Goal: Task Accomplishment & Management: Use online tool/utility

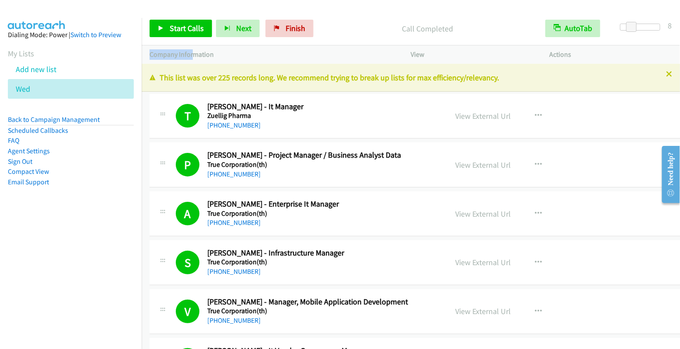
scroll to position [10805, 0]
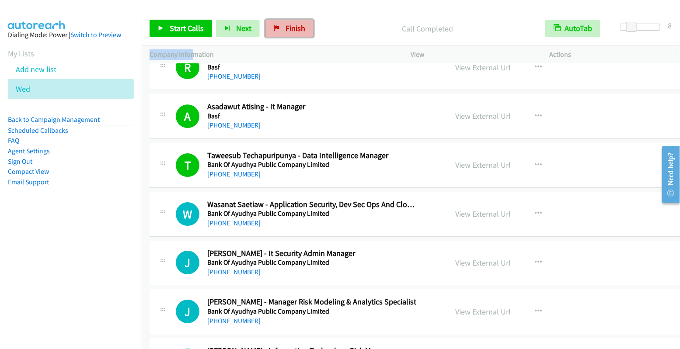
click at [294, 26] on span "Finish" at bounding box center [296, 28] width 20 height 10
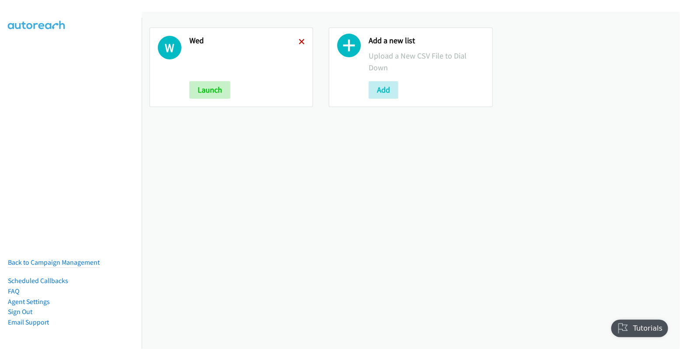
click at [303, 41] on icon at bounding box center [302, 42] width 6 height 6
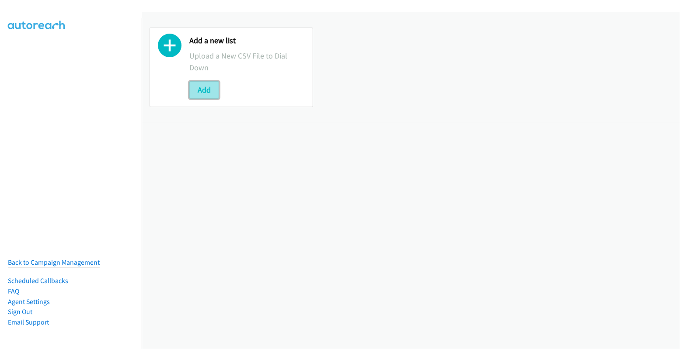
click at [201, 92] on button "Add" at bounding box center [204, 89] width 30 height 17
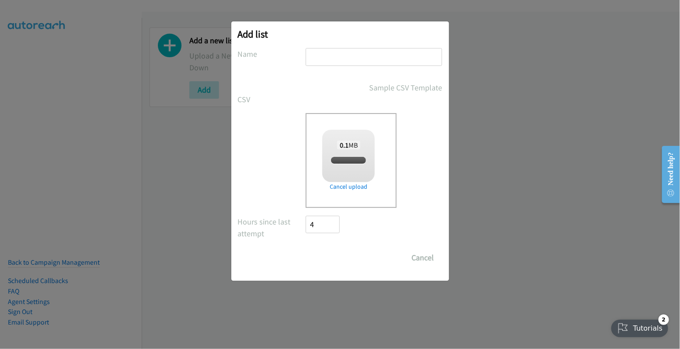
click at [360, 55] on input "text" at bounding box center [374, 57] width 136 height 18
type input "wed"
checkbox input "true"
click at [321, 259] on input "Save List" at bounding box center [329, 257] width 46 height 17
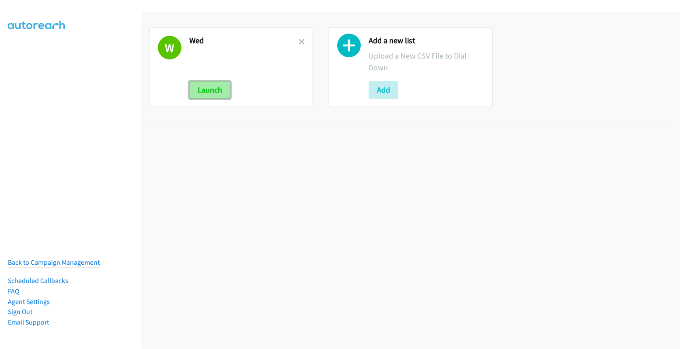
click at [210, 92] on button "Launch" at bounding box center [209, 89] width 41 height 17
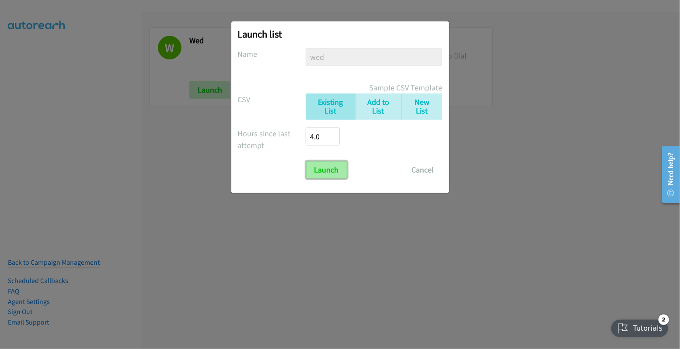
click at [322, 169] on input "Launch" at bounding box center [326, 169] width 41 height 17
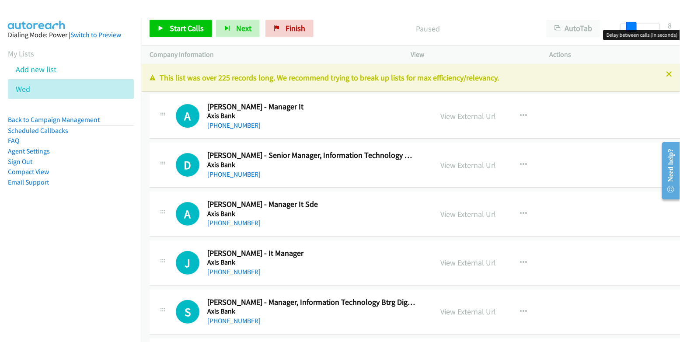
drag, startPoint x: 623, startPoint y: 30, endPoint x: 633, endPoint y: 29, distance: 10.5
click at [633, 29] on span at bounding box center [631, 27] width 10 height 10
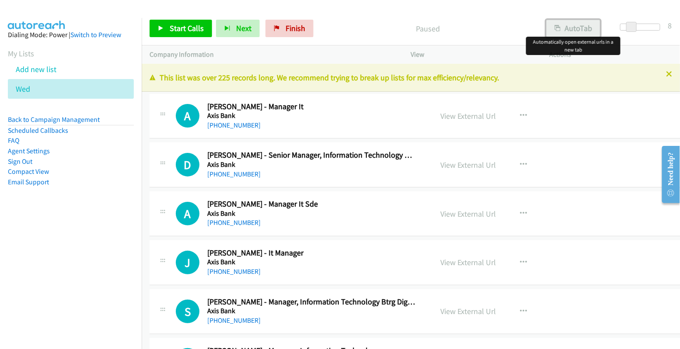
click at [583, 28] on button "AutoTab" at bounding box center [573, 28] width 54 height 17
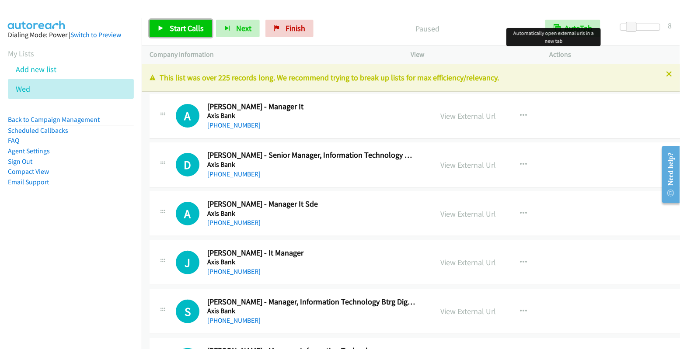
click at [178, 29] on span "Start Calls" at bounding box center [187, 28] width 34 height 10
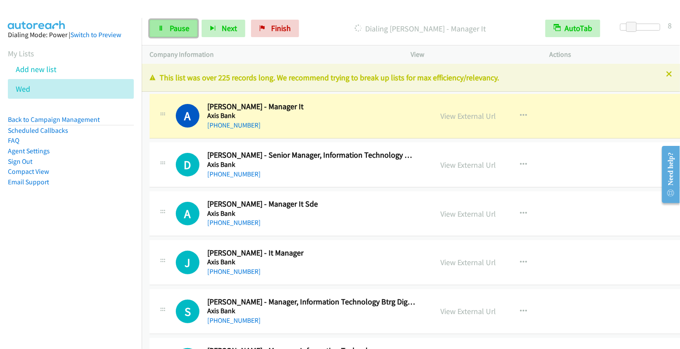
click at [165, 29] on link "Pause" at bounding box center [174, 28] width 48 height 17
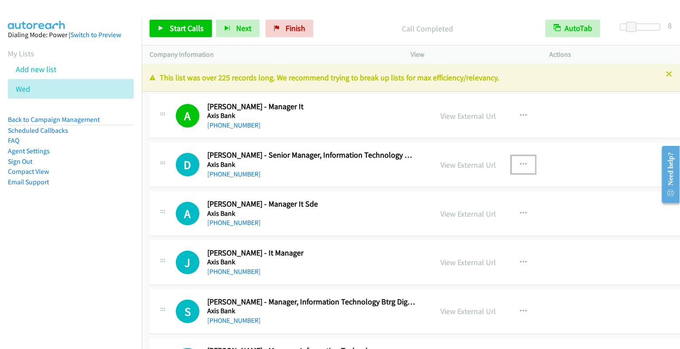
click at [520, 162] on icon "button" at bounding box center [523, 164] width 7 height 7
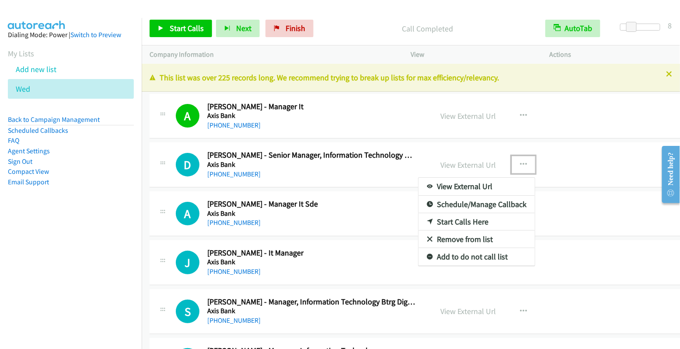
click at [468, 221] on link "Start Calls Here" at bounding box center [476, 221] width 116 height 17
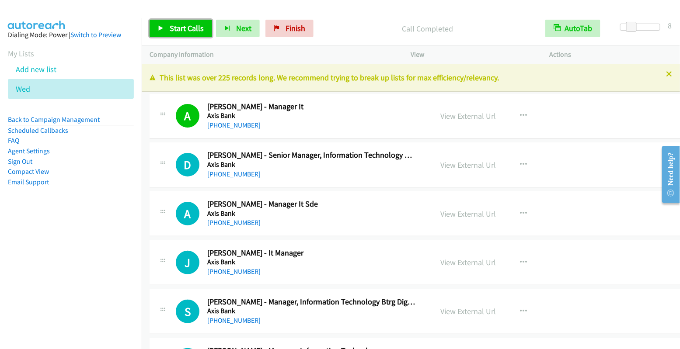
click at [188, 30] on span "Start Calls" at bounding box center [187, 28] width 34 height 10
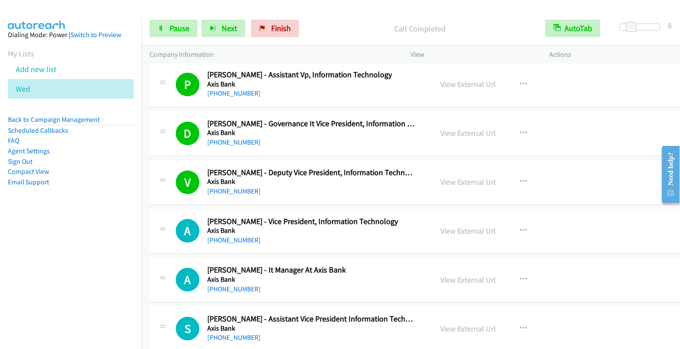
scroll to position [735, 0]
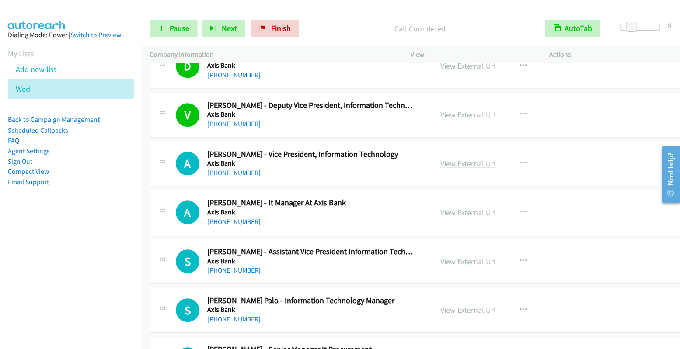
click at [465, 159] on link "View External Url" at bounding box center [468, 164] width 56 height 10
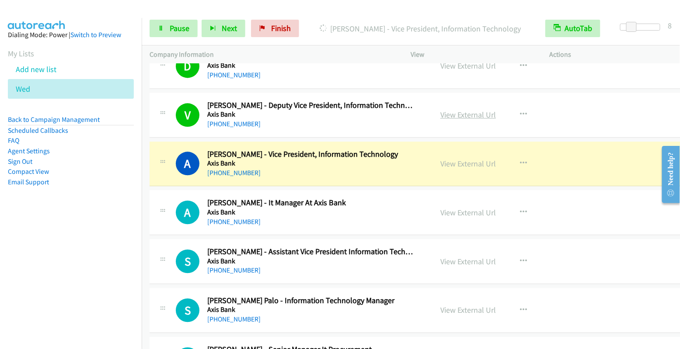
click at [462, 112] on link "View External Url" at bounding box center [468, 115] width 56 height 10
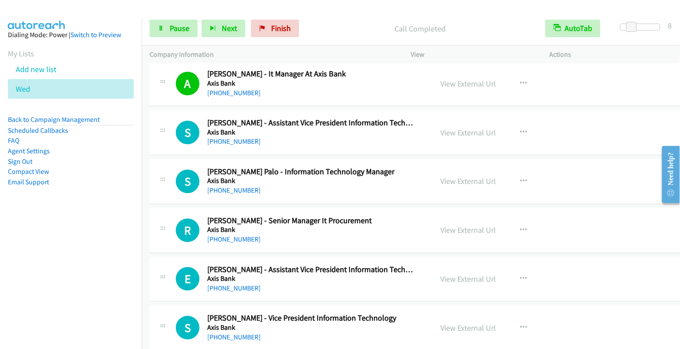
scroll to position [864, 0]
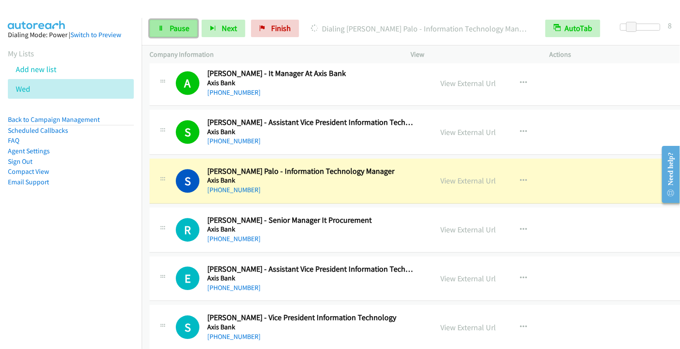
click at [175, 28] on span "Pause" at bounding box center [180, 28] width 20 height 10
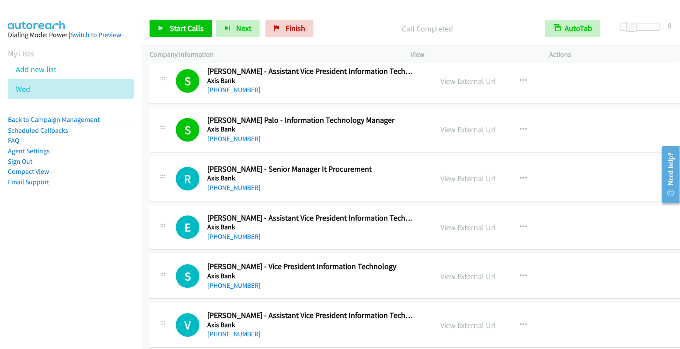
scroll to position [926, 0]
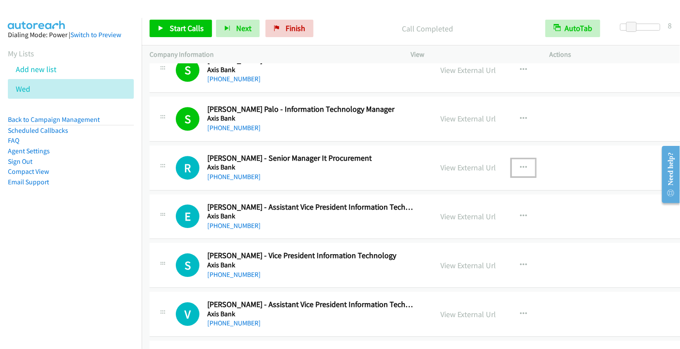
click at [520, 164] on icon "button" at bounding box center [523, 167] width 7 height 7
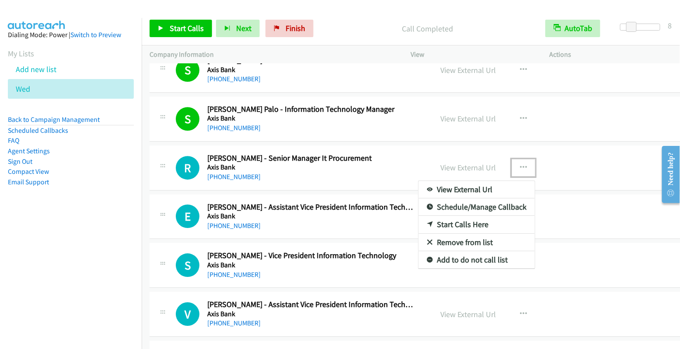
click at [473, 218] on link "Start Calls Here" at bounding box center [476, 224] width 116 height 17
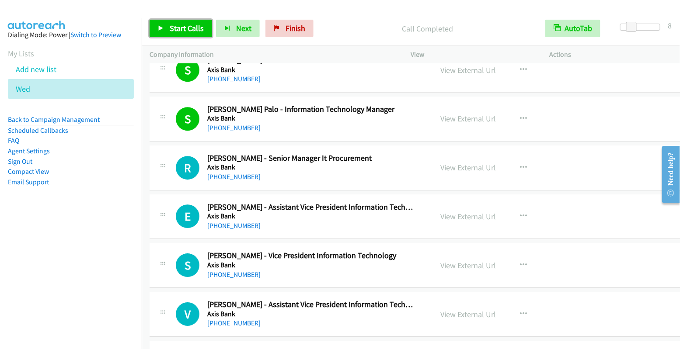
click at [187, 27] on span "Start Calls" at bounding box center [187, 28] width 34 height 10
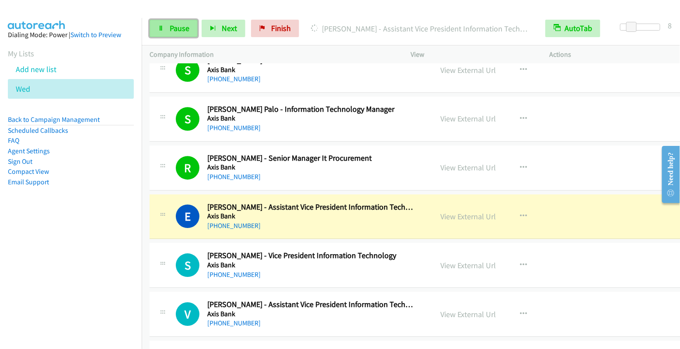
click at [177, 28] on span "Pause" at bounding box center [180, 28] width 20 height 10
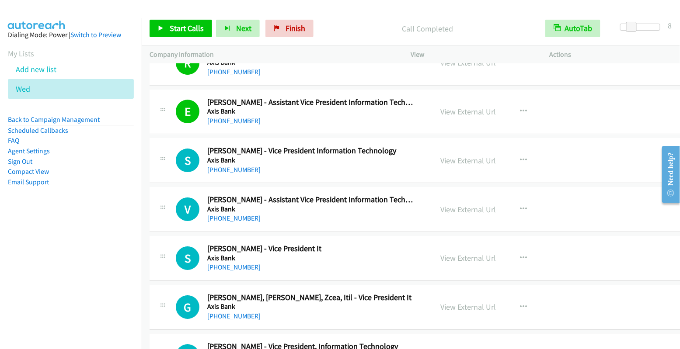
scroll to position [1032, 0]
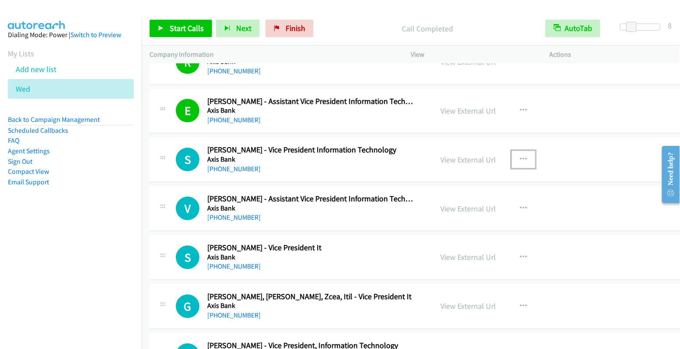
click at [520, 156] on icon "button" at bounding box center [523, 159] width 7 height 7
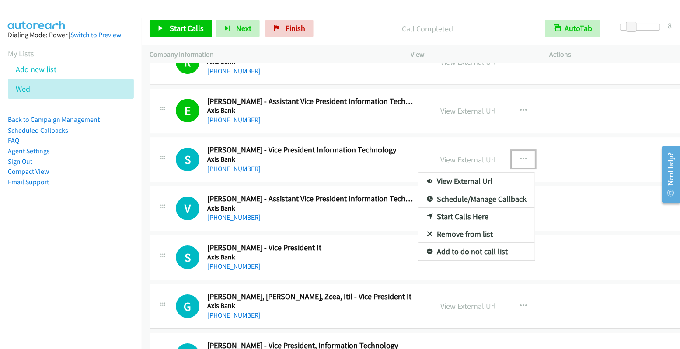
click at [471, 210] on link "Start Calls Here" at bounding box center [476, 216] width 116 height 17
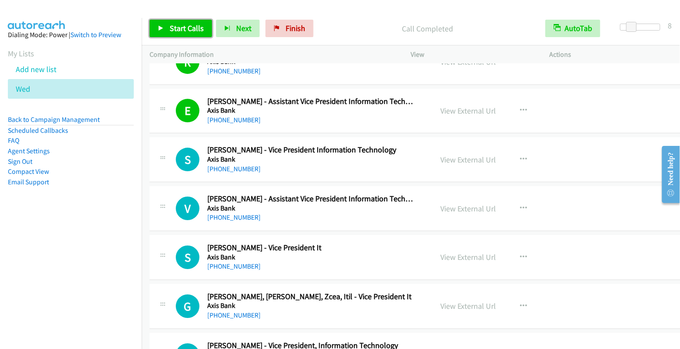
click at [184, 24] on span "Start Calls" at bounding box center [187, 28] width 34 height 10
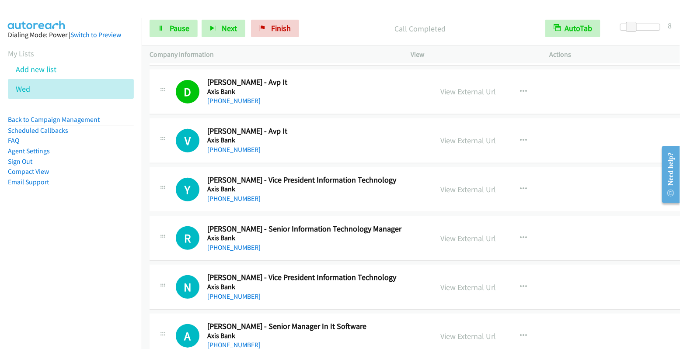
scroll to position [3790, 0]
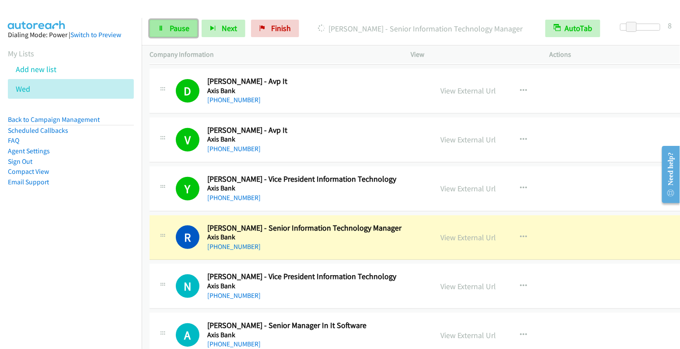
click at [160, 33] on link "Pause" at bounding box center [174, 28] width 48 height 17
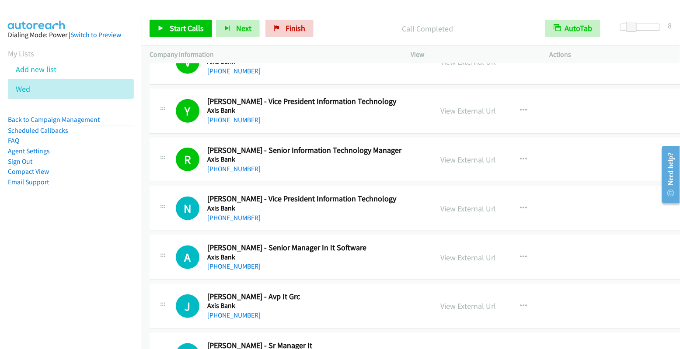
scroll to position [3869, 0]
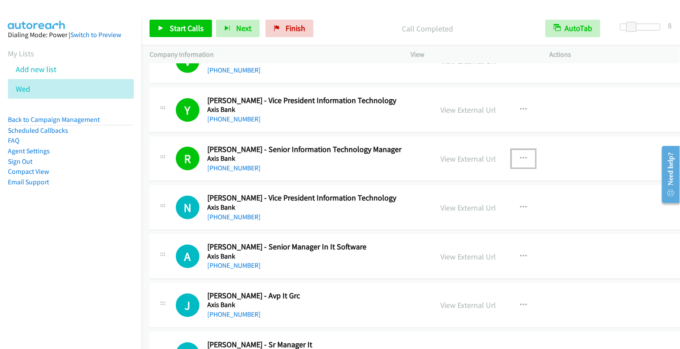
click at [520, 155] on icon "button" at bounding box center [523, 158] width 7 height 7
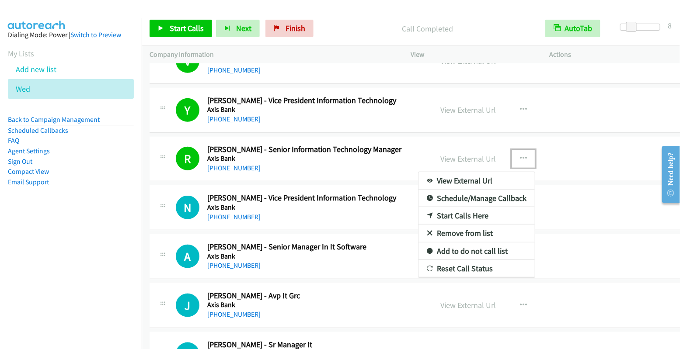
click at [459, 207] on link "Start Calls Here" at bounding box center [476, 215] width 116 height 17
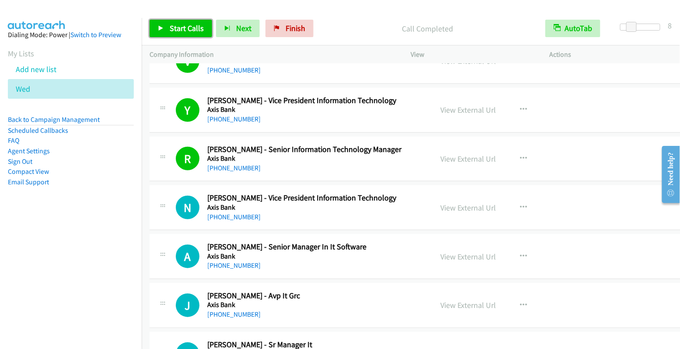
click at [186, 31] on span "Start Calls" at bounding box center [187, 28] width 34 height 10
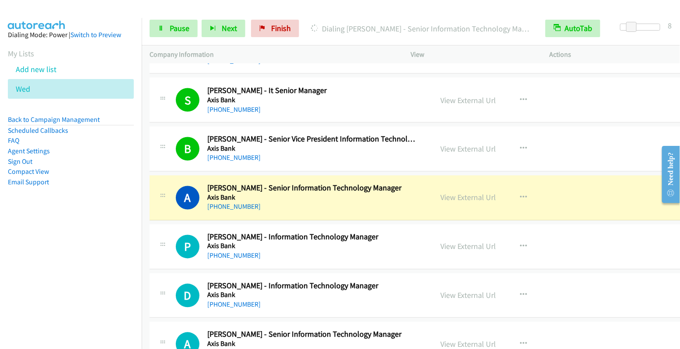
scroll to position [4222, 0]
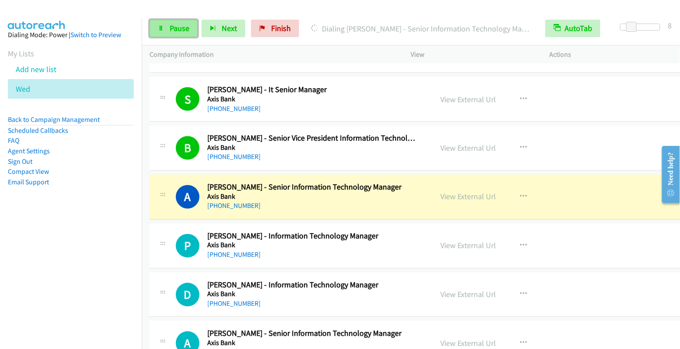
click at [184, 24] on span "Pause" at bounding box center [180, 28] width 20 height 10
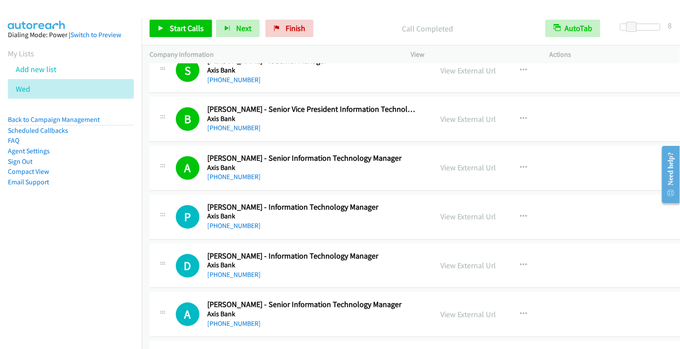
scroll to position [4297, 0]
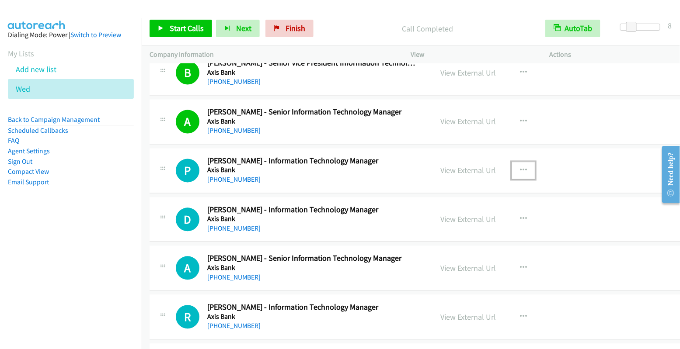
click at [520, 167] on icon "button" at bounding box center [523, 170] width 7 height 7
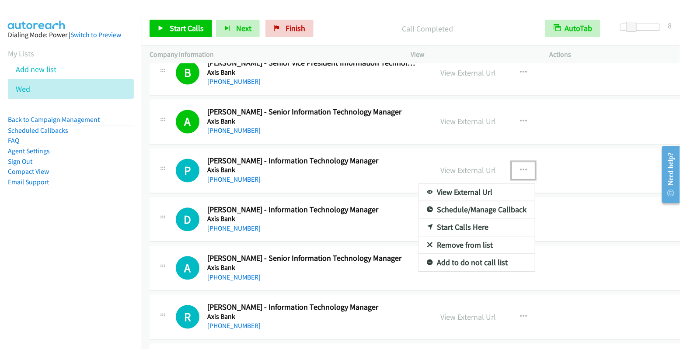
click at [460, 219] on link "Start Calls Here" at bounding box center [476, 227] width 116 height 17
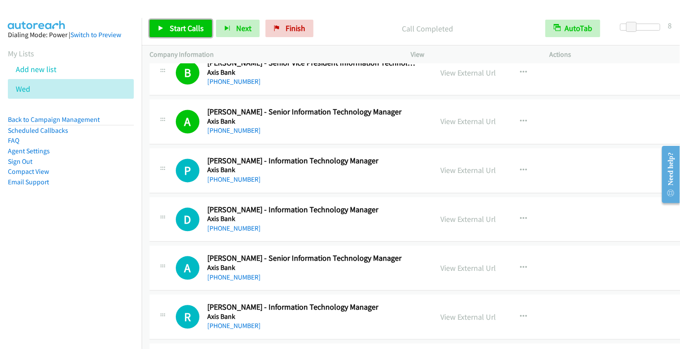
click at [176, 27] on span "Start Calls" at bounding box center [187, 28] width 34 height 10
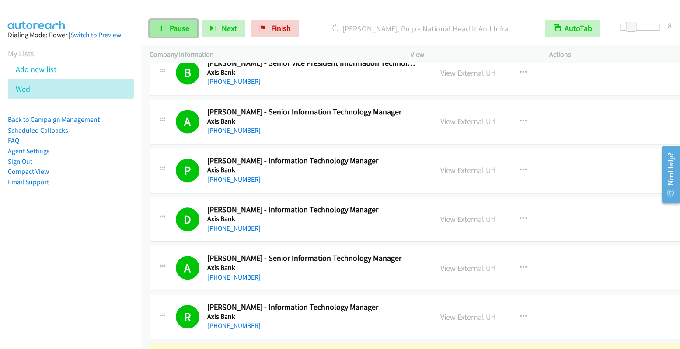
click at [182, 31] on span "Pause" at bounding box center [180, 28] width 20 height 10
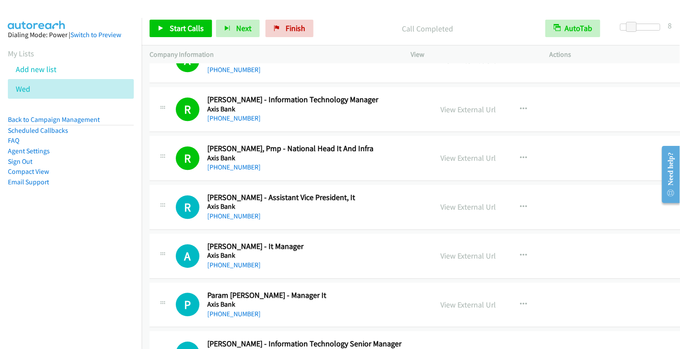
scroll to position [4549, 0]
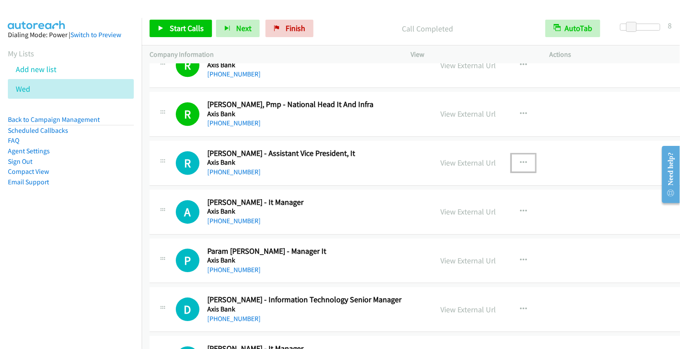
click at [512, 154] on button "button" at bounding box center [524, 162] width 24 height 17
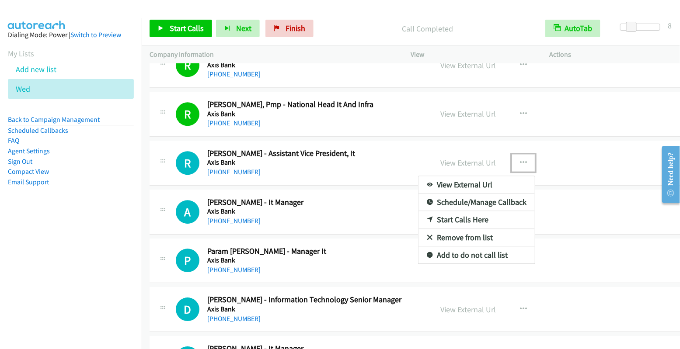
click at [471, 211] on link "Start Calls Here" at bounding box center [476, 219] width 116 height 17
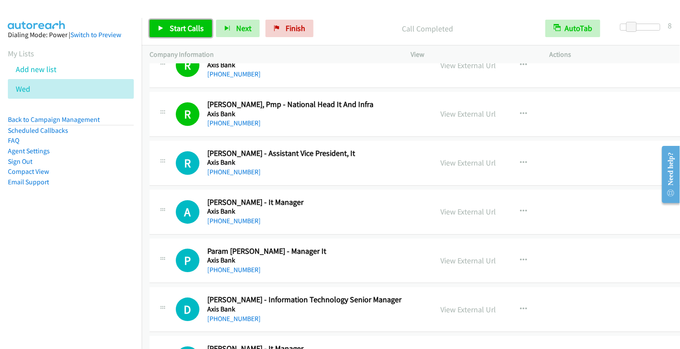
click at [182, 24] on span "Start Calls" at bounding box center [187, 28] width 34 height 10
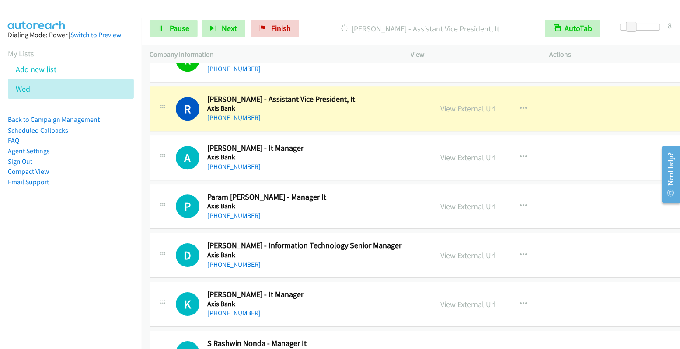
scroll to position [4602, 0]
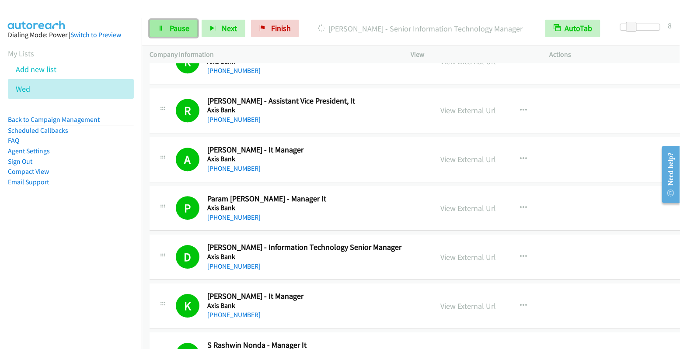
click at [176, 27] on span "Pause" at bounding box center [180, 28] width 20 height 10
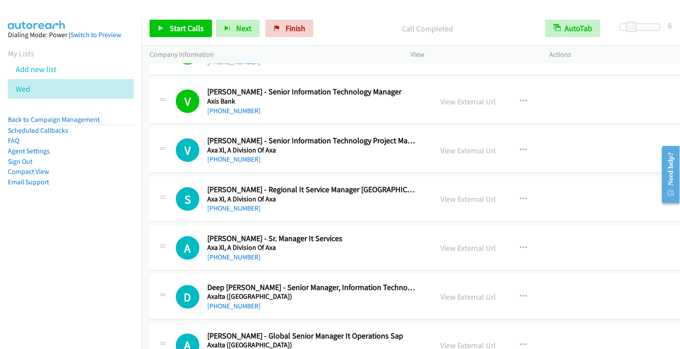
scroll to position [5268, 0]
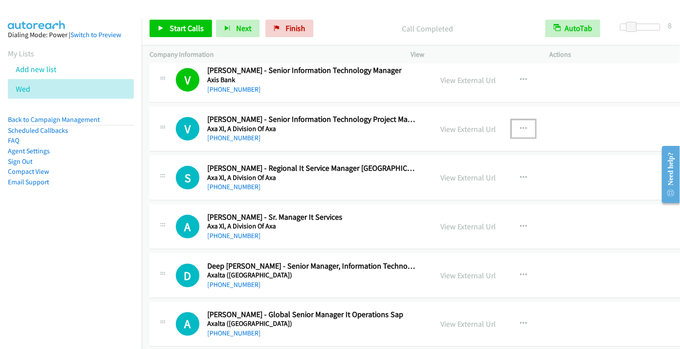
click at [520, 126] on icon "button" at bounding box center [523, 129] width 7 height 7
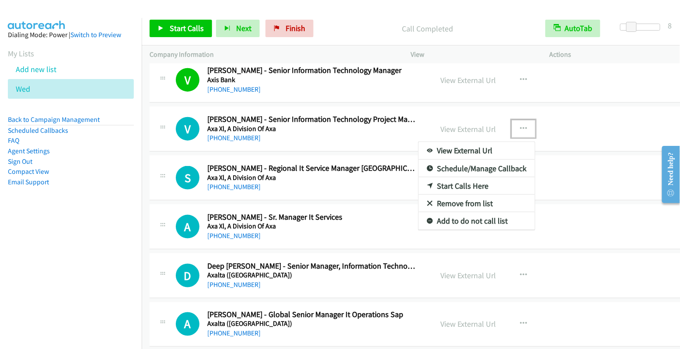
click at [472, 178] on link "Start Calls Here" at bounding box center [476, 186] width 116 height 17
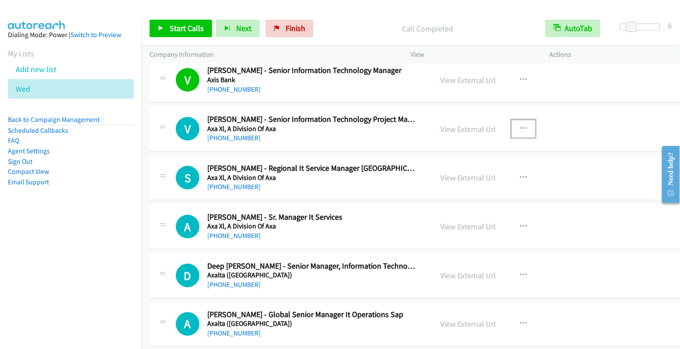
click at [520, 126] on icon "button" at bounding box center [523, 129] width 7 height 7
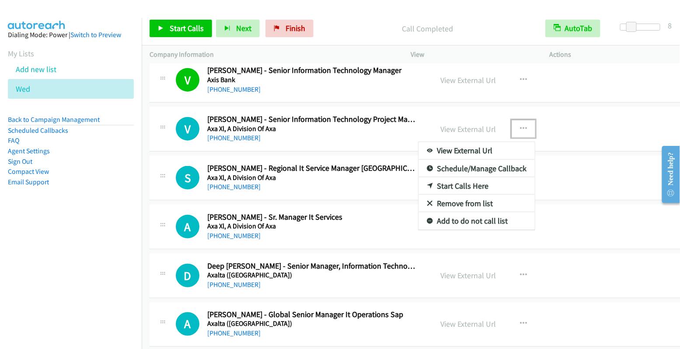
click at [464, 178] on link "Start Calls Here" at bounding box center [476, 186] width 116 height 17
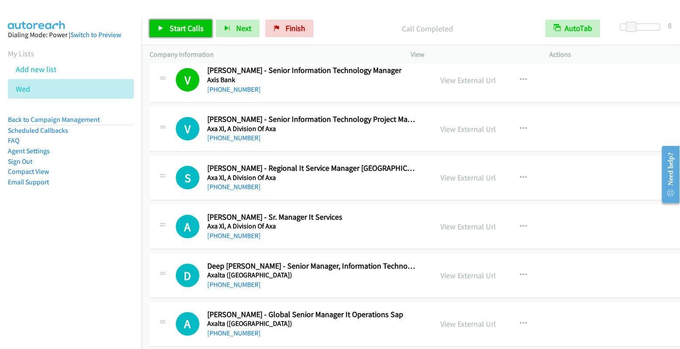
click at [192, 34] on link "Start Calls" at bounding box center [181, 28] width 63 height 17
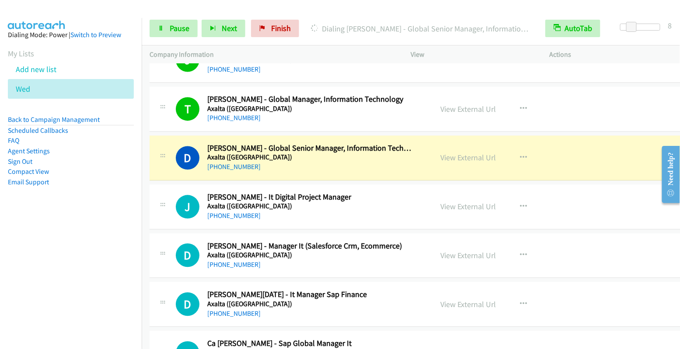
scroll to position [5582, 0]
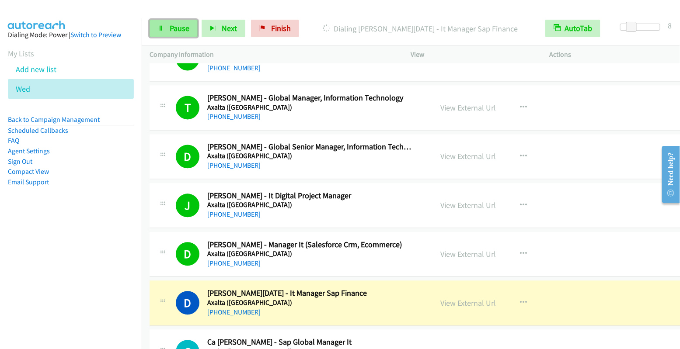
click at [174, 28] on span "Pause" at bounding box center [180, 28] width 20 height 10
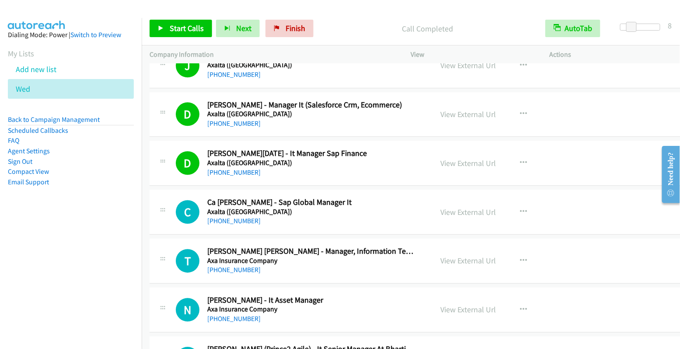
scroll to position [5783, 0]
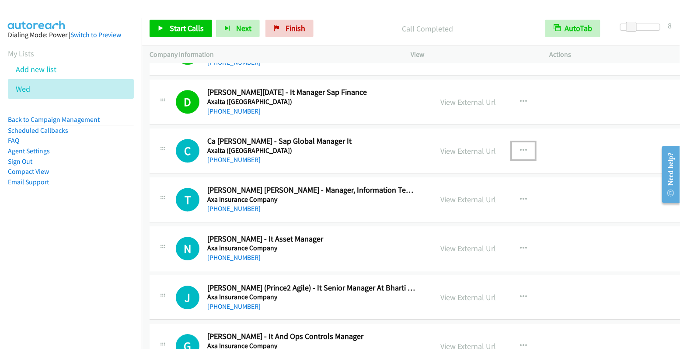
click at [520, 147] on icon "button" at bounding box center [523, 150] width 7 height 7
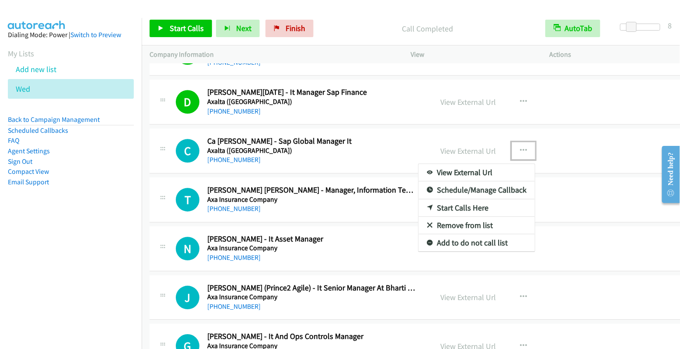
click at [464, 199] on link "Start Calls Here" at bounding box center [476, 207] width 116 height 17
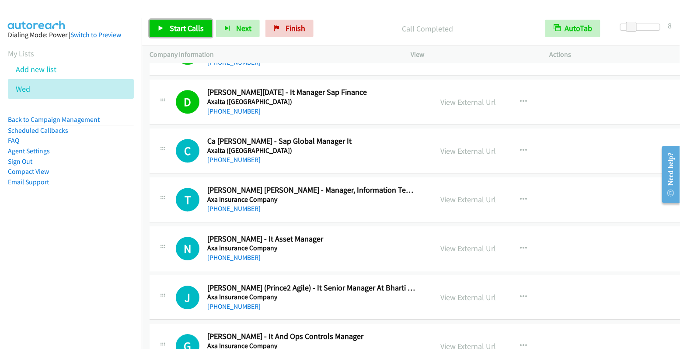
click at [188, 30] on span "Start Calls" at bounding box center [187, 28] width 34 height 10
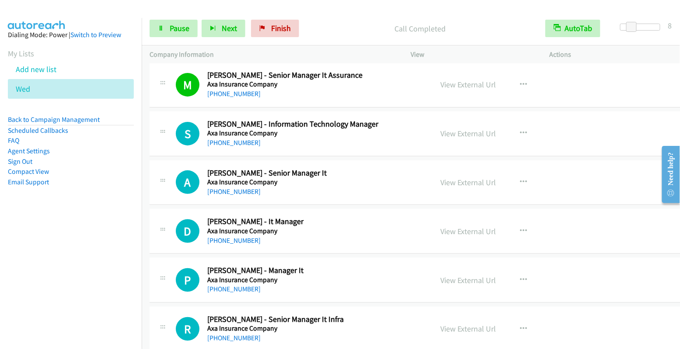
scroll to position [6193, 0]
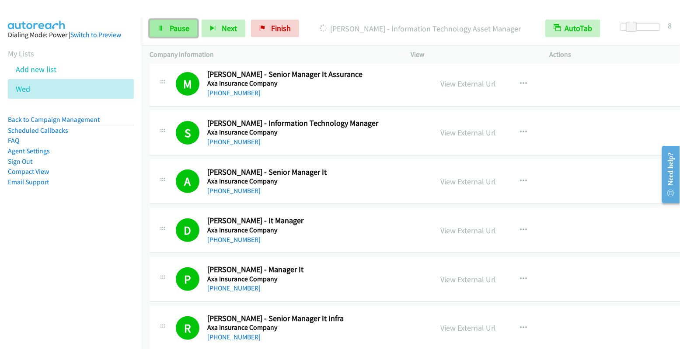
click at [172, 24] on span "Pause" at bounding box center [180, 28] width 20 height 10
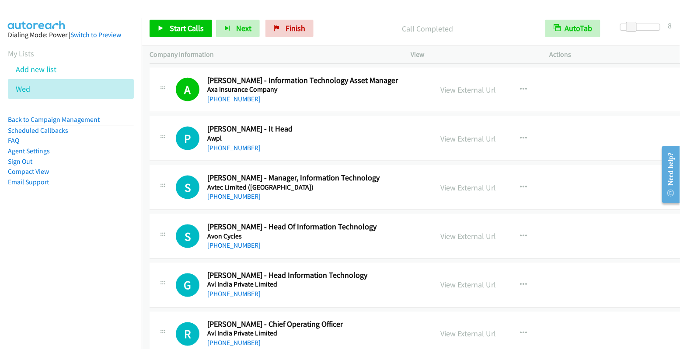
scroll to position [6528, 0]
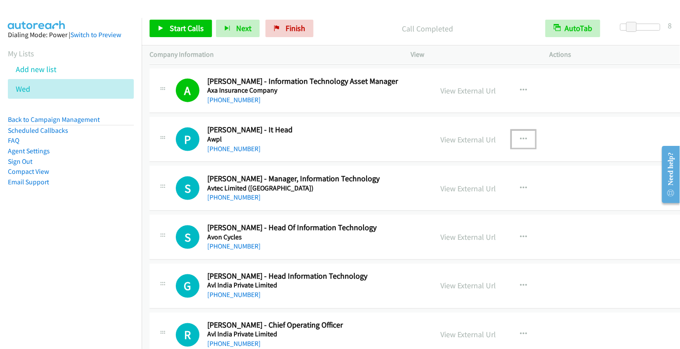
click at [512, 131] on button "button" at bounding box center [524, 139] width 24 height 17
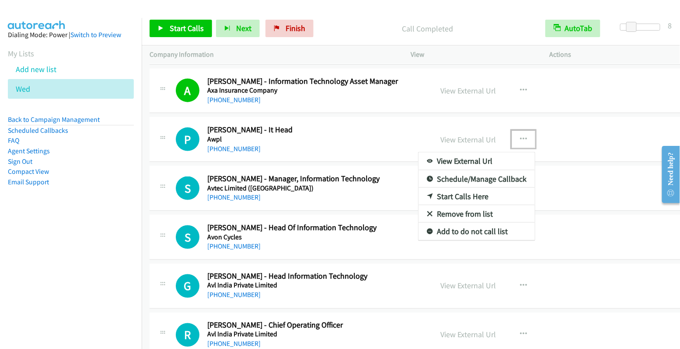
click at [471, 188] on link "Start Calls Here" at bounding box center [476, 196] width 116 height 17
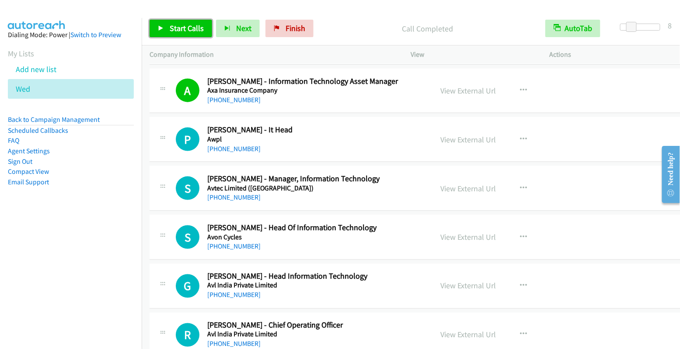
click at [188, 30] on span "Start Calls" at bounding box center [187, 28] width 34 height 10
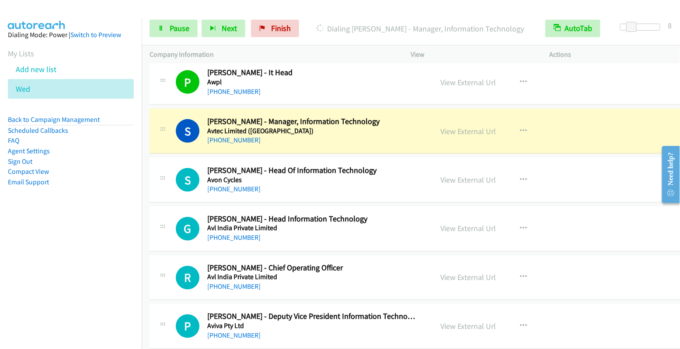
scroll to position [6588, 0]
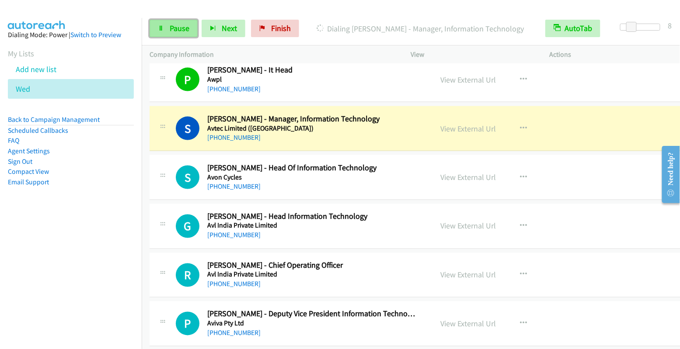
click at [164, 30] on link "Pause" at bounding box center [174, 28] width 48 height 17
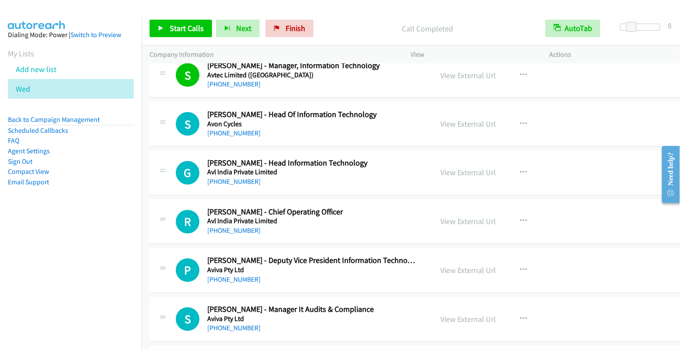
scroll to position [6642, 0]
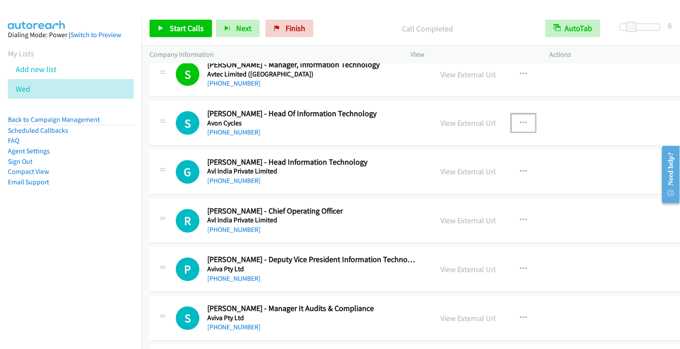
click at [520, 120] on icon "button" at bounding box center [523, 123] width 7 height 7
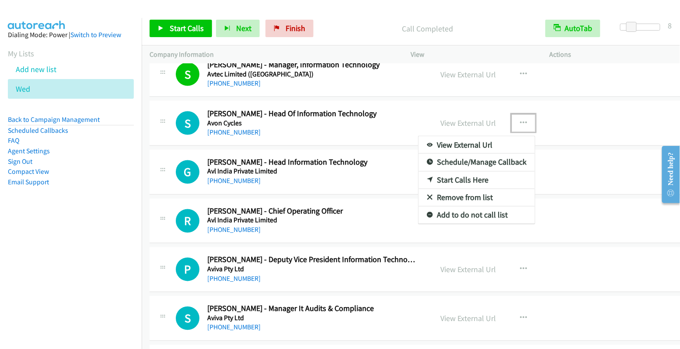
click at [473, 172] on link "Start Calls Here" at bounding box center [476, 180] width 116 height 17
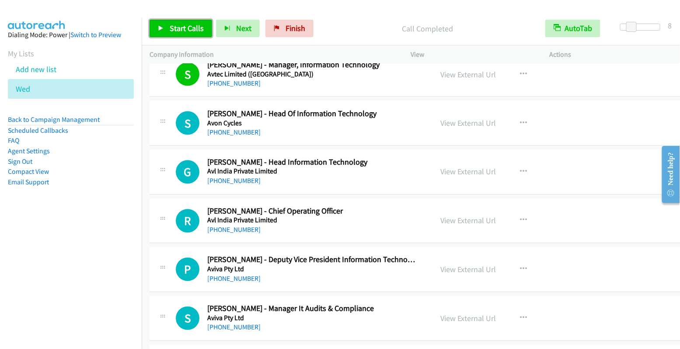
click at [185, 25] on span "Start Calls" at bounding box center [187, 28] width 34 height 10
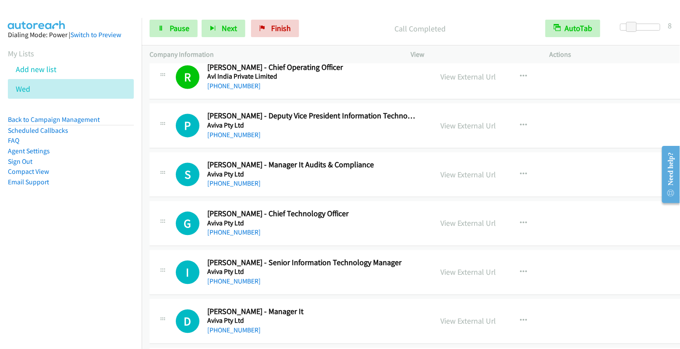
scroll to position [6803, 0]
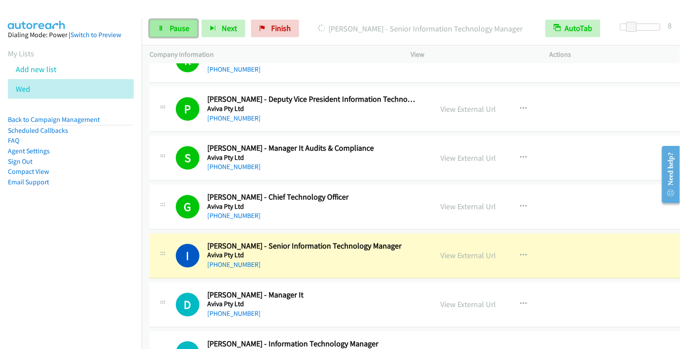
click at [174, 28] on span "Pause" at bounding box center [180, 28] width 20 height 10
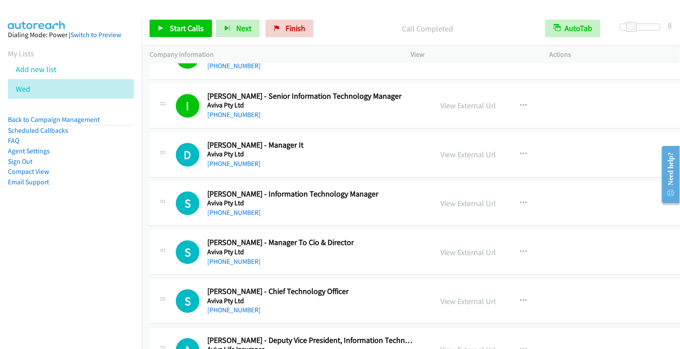
scroll to position [6954, 0]
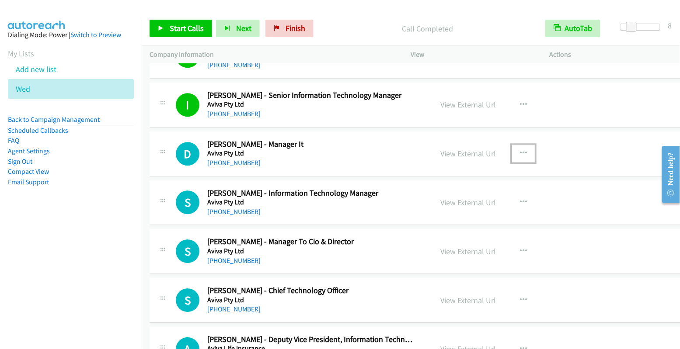
click at [520, 150] on icon "button" at bounding box center [523, 153] width 7 height 7
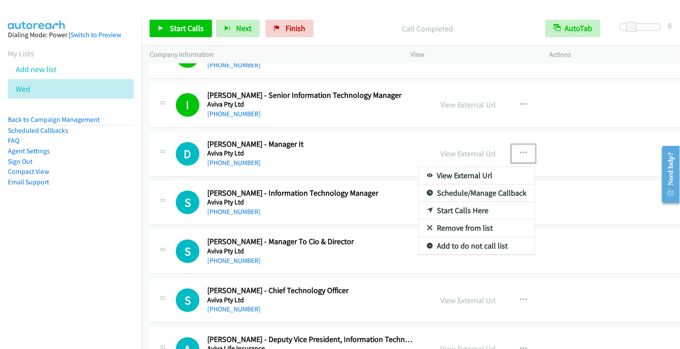
click at [481, 202] on link "Start Calls Here" at bounding box center [476, 210] width 116 height 17
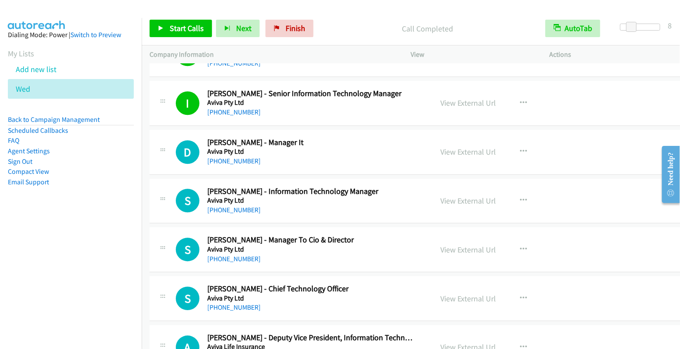
scroll to position [6956, 0]
click at [178, 27] on span "Start Calls" at bounding box center [187, 28] width 34 height 10
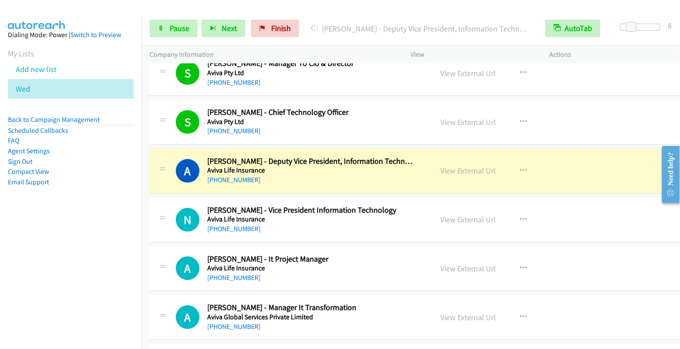
scroll to position [7146, 0]
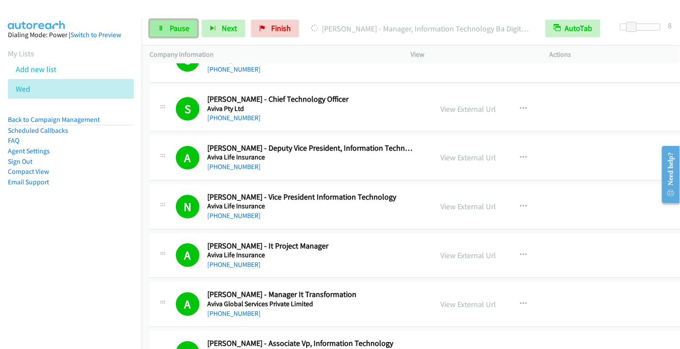
click at [177, 34] on link "Pause" at bounding box center [174, 28] width 48 height 17
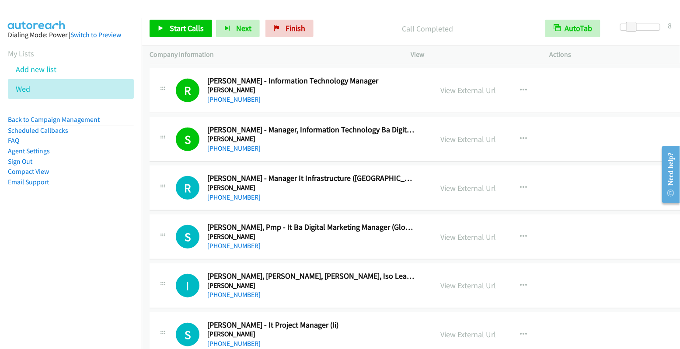
scroll to position [7516, 0]
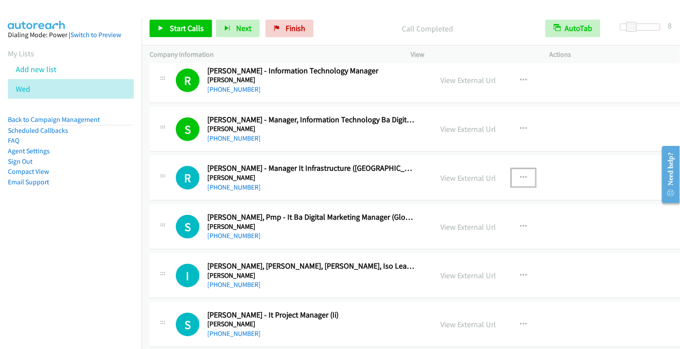
click at [520, 174] on icon "button" at bounding box center [523, 177] width 7 height 7
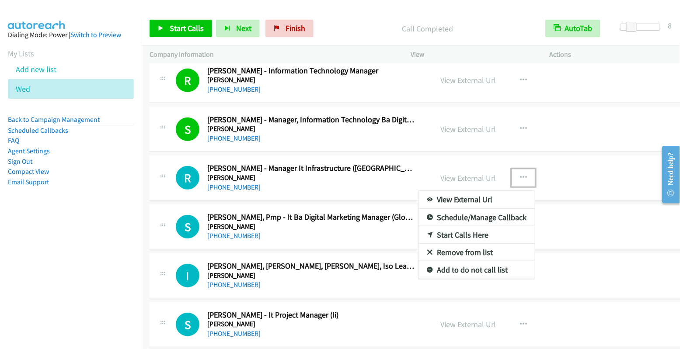
click at [464, 227] on link "Start Calls Here" at bounding box center [476, 235] width 116 height 17
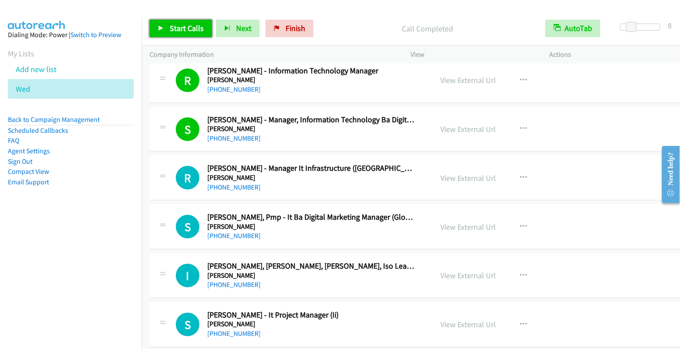
click at [175, 24] on span "Start Calls" at bounding box center [187, 28] width 34 height 10
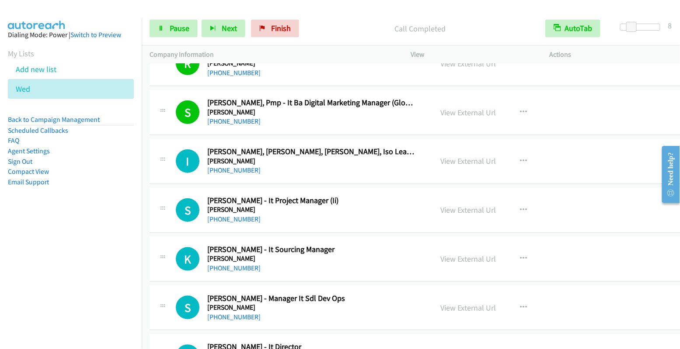
scroll to position [7622, 0]
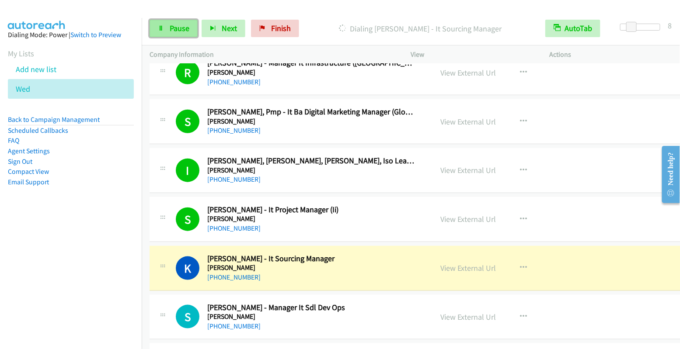
click at [172, 29] on span "Pause" at bounding box center [180, 28] width 20 height 10
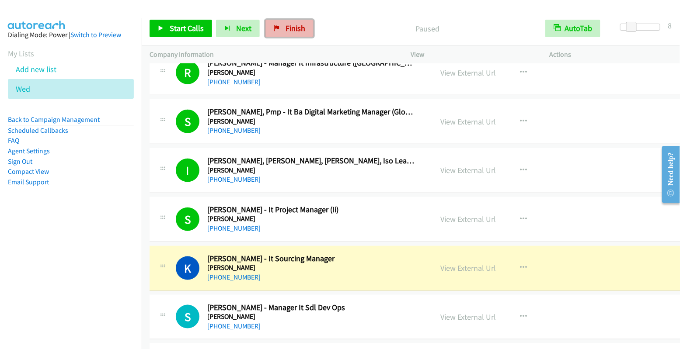
click at [277, 30] on link "Finish" at bounding box center [289, 28] width 48 height 17
